Goal: Check status: Check status

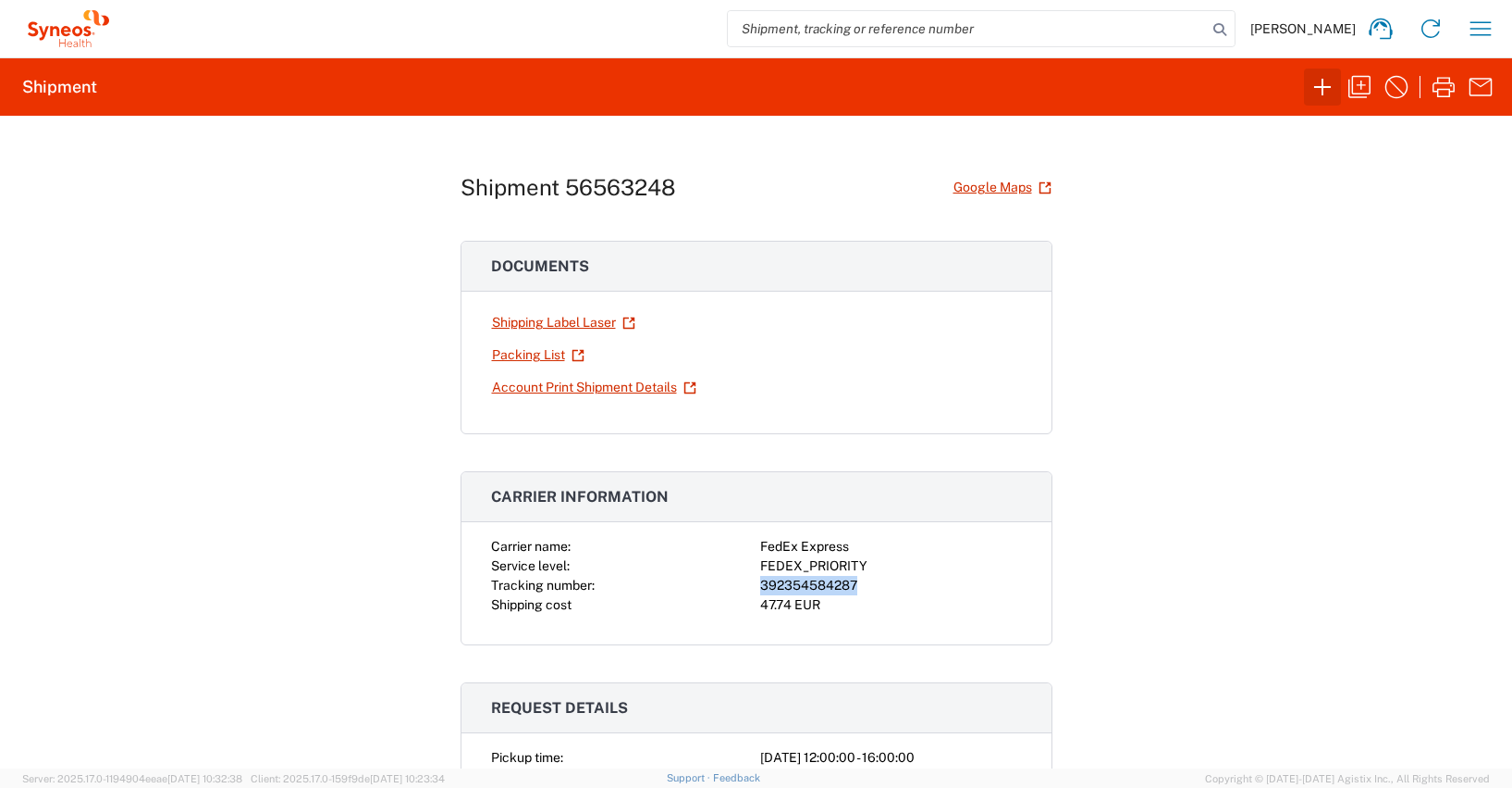
scroll to position [908, 0]
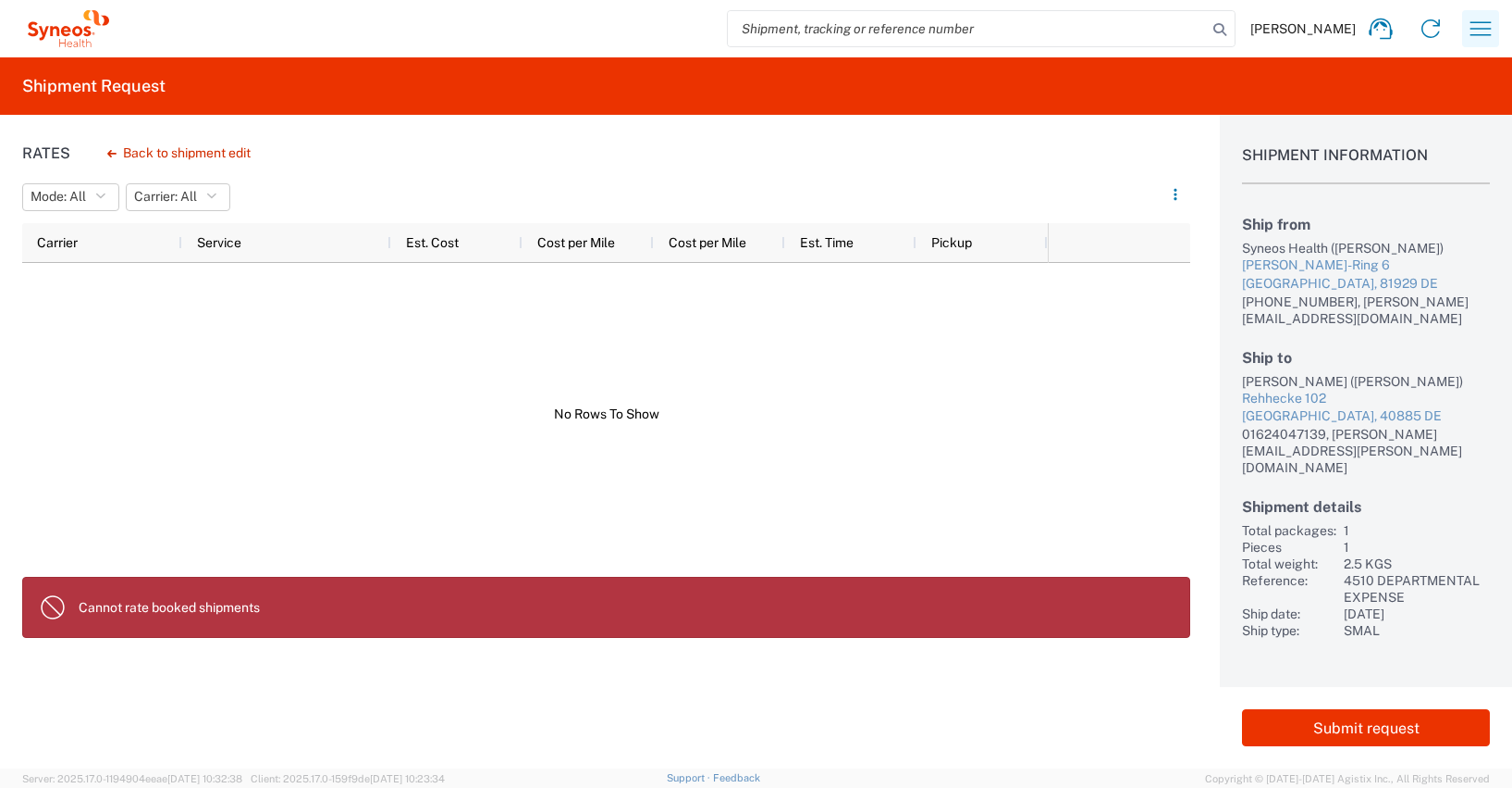
click at [1483, 30] on icon "button" at bounding box center [1481, 28] width 30 height 30
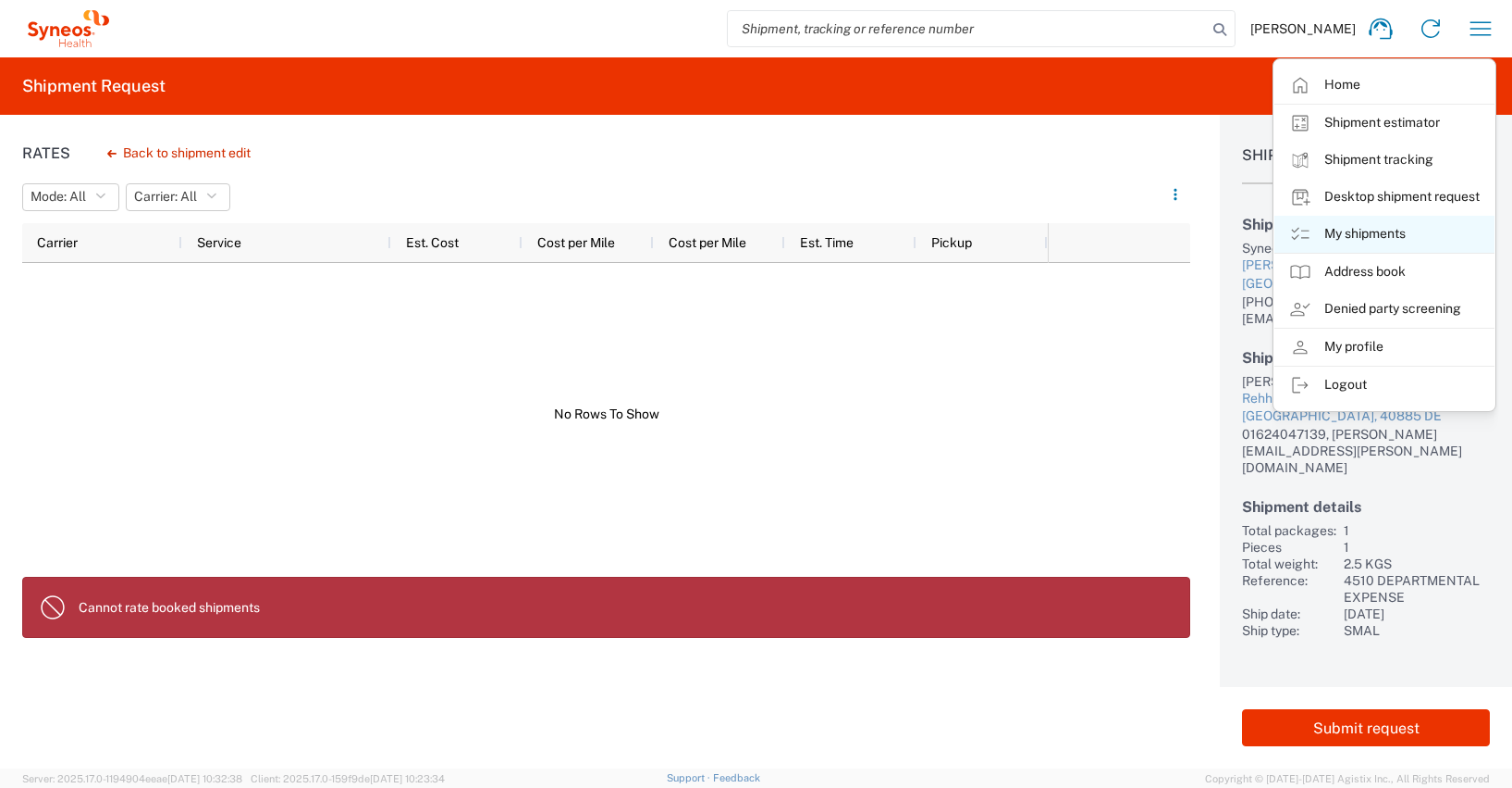
click at [1387, 235] on link "My shipments" at bounding box center [1384, 234] width 220 height 37
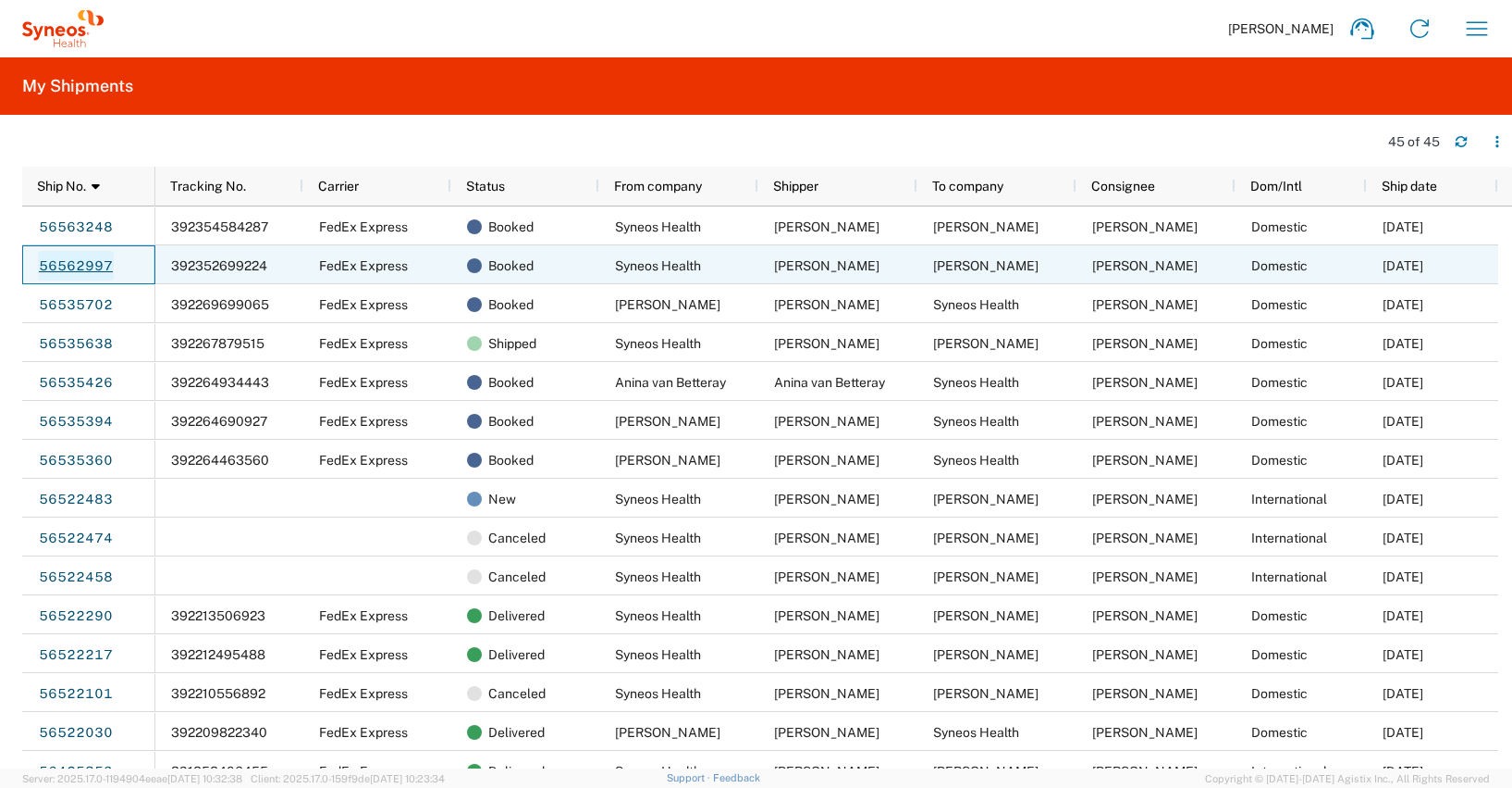
click at [68, 266] on link "56562997" at bounding box center [76, 265] width 76 height 30
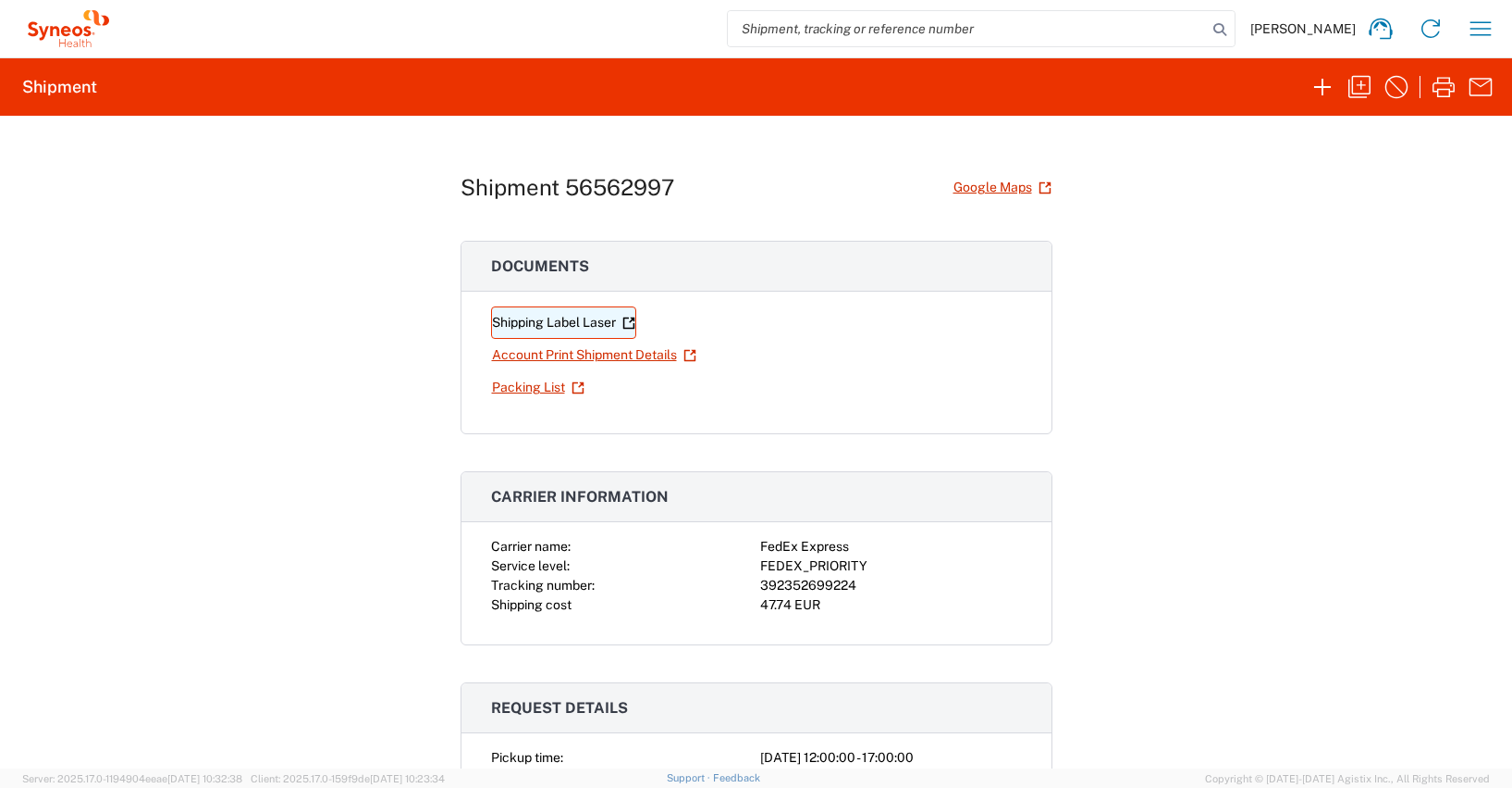
click at [551, 321] on link "Shipping Label Laser" at bounding box center [563, 322] width 145 height 32
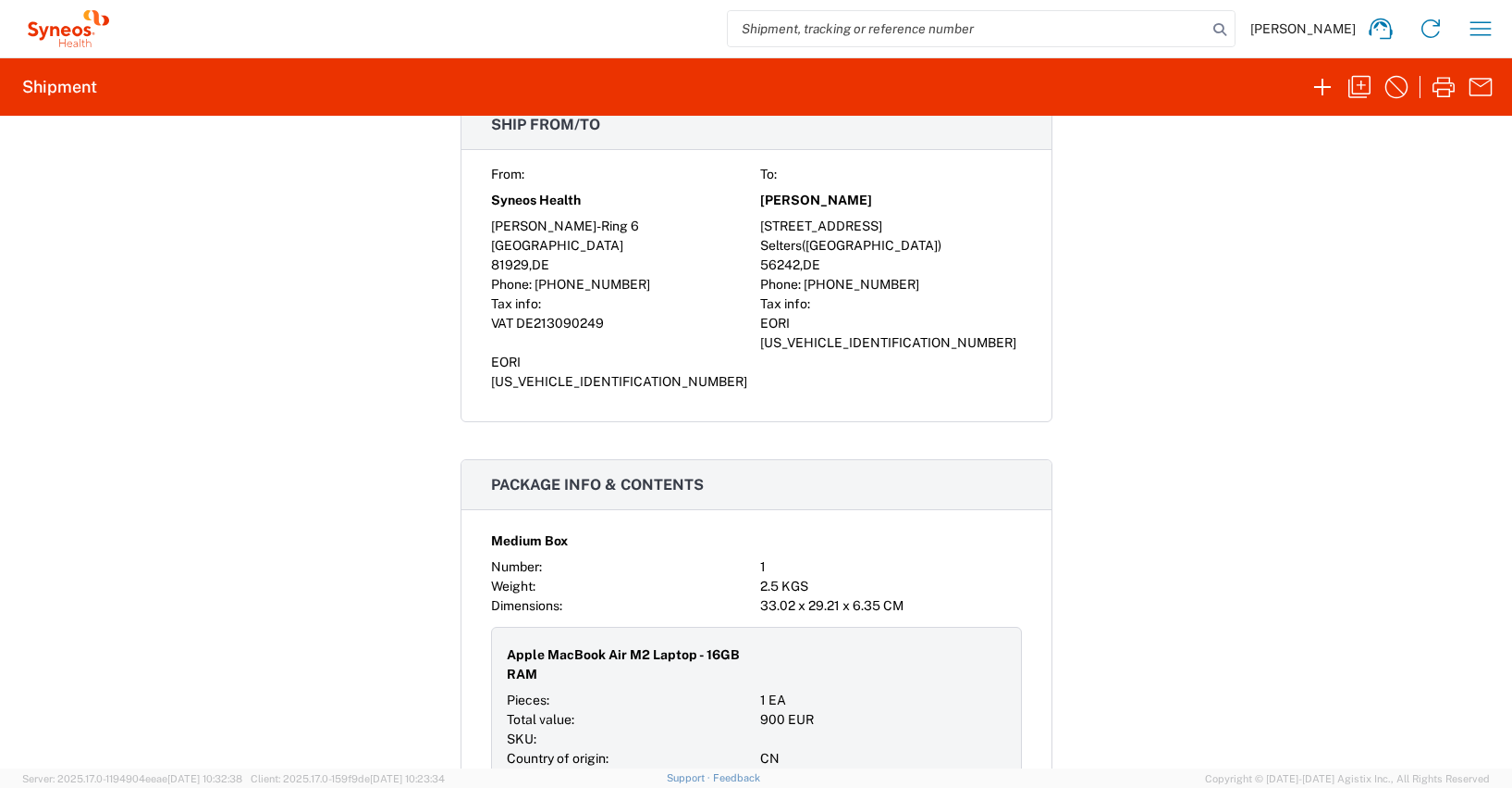
scroll to position [1839, 0]
